Goal: Information Seeking & Learning: Learn about a topic

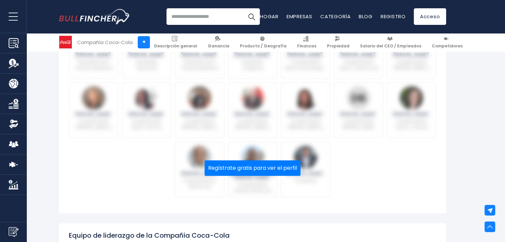
scroll to position [399, 0]
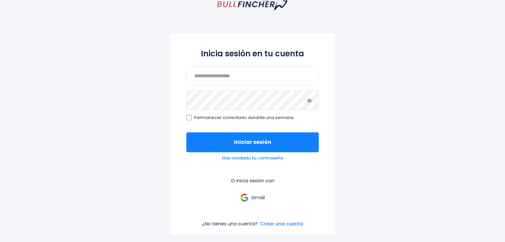
scroll to position [39, 0]
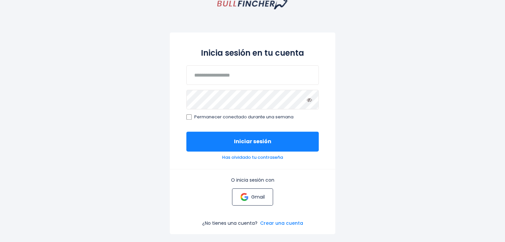
click at [243, 205] on link "Gmail" at bounding box center [252, 196] width 41 height 17
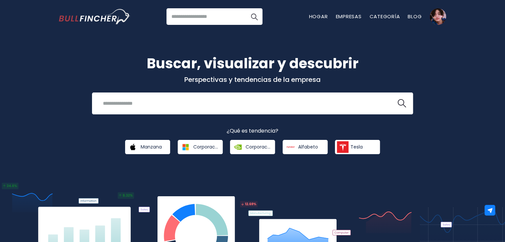
click at [452, 146] on div "Buscar, visualizar y descubrir Perspectivas y tendencias de la empresa Recent s…" at bounding box center [252, 157] width 505 height 268
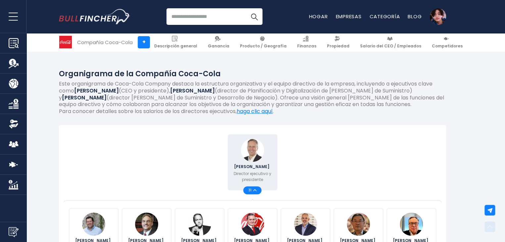
scroll to position [94, 0]
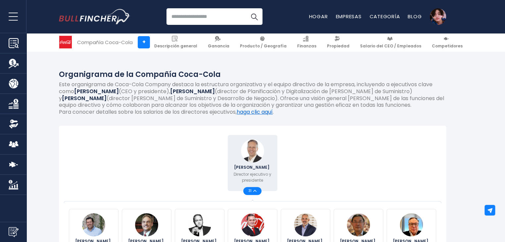
click at [267, 114] on font "haga clic aquí" at bounding box center [255, 112] width 36 height 8
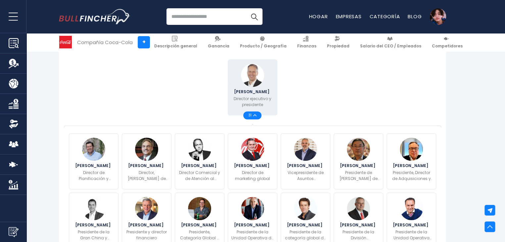
scroll to position [168, 0]
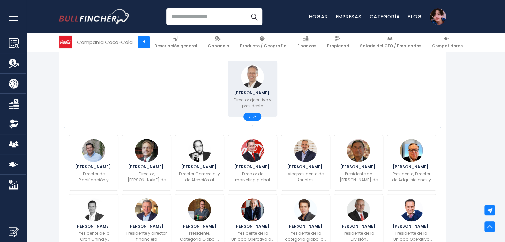
click at [254, 119] on div "31" at bounding box center [252, 117] width 18 height 8
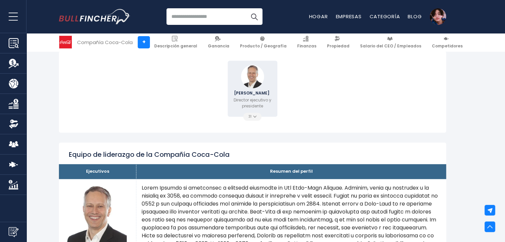
click at [254, 119] on div "31" at bounding box center [252, 117] width 18 height 8
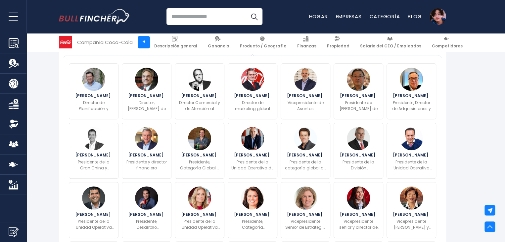
scroll to position [0, 0]
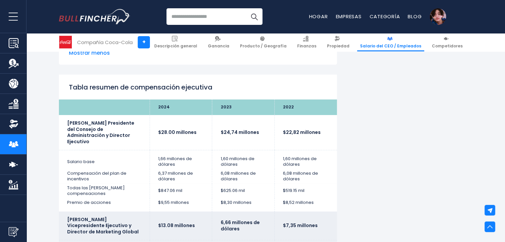
scroll to position [1310, 0]
